Goal: Task Accomplishment & Management: Use online tool/utility

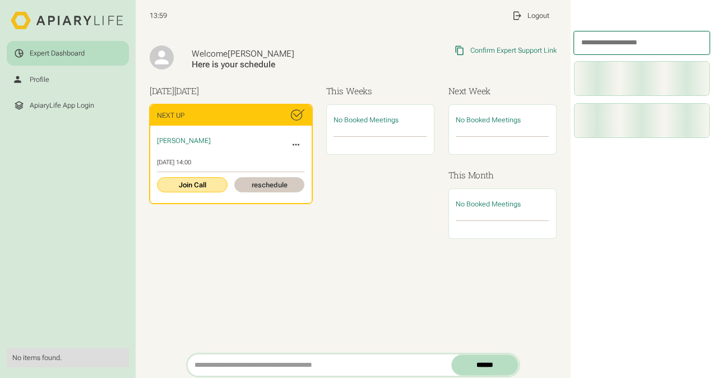
click at [193, 188] on link "Join Call" at bounding box center [192, 184] width 70 height 15
